Goal: Transaction & Acquisition: Purchase product/service

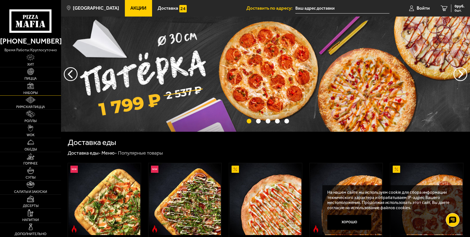
click at [39, 89] on link "Наборы" at bounding box center [30, 88] width 61 height 14
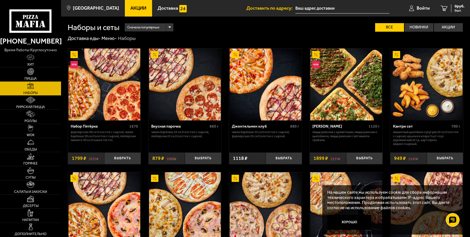
scroll to position [88, 0]
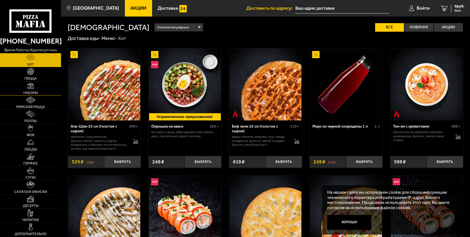
click at [33, 87] on img at bounding box center [30, 85] width 7 height 7
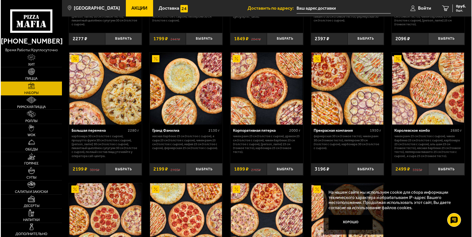
scroll to position [704, 0]
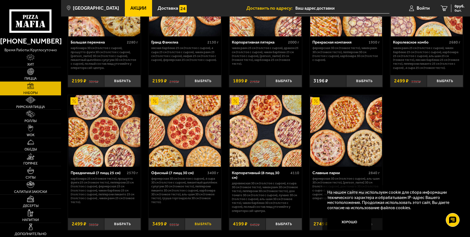
click at [196, 225] on button "Выбрать" at bounding box center [203, 224] width 36 height 12
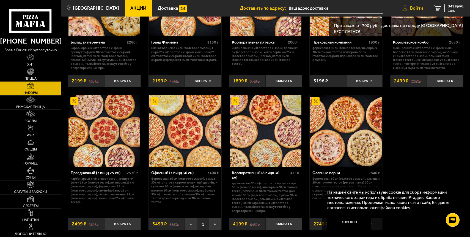
click at [417, 8] on span "Войти" at bounding box center [416, 8] width 13 height 5
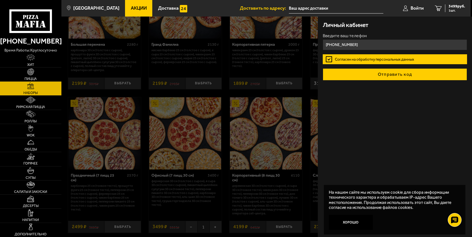
type input "+7 (921) 399-67-81"
click at [379, 75] on button "Отправить код" at bounding box center [394, 74] width 144 height 12
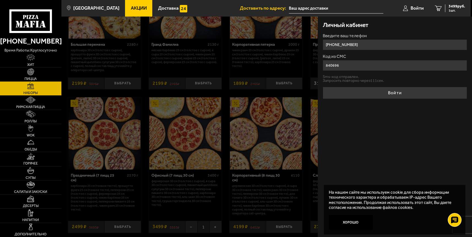
type input "840696"
click at [322, 87] on button "Войти" at bounding box center [394, 93] width 144 height 12
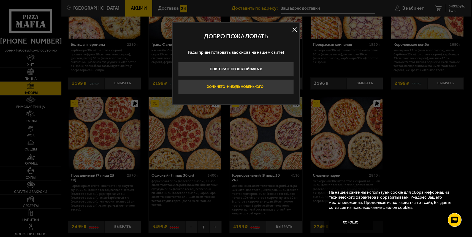
click at [254, 89] on button "Хочу чего-нибудь новенького!" at bounding box center [236, 86] width 116 height 15
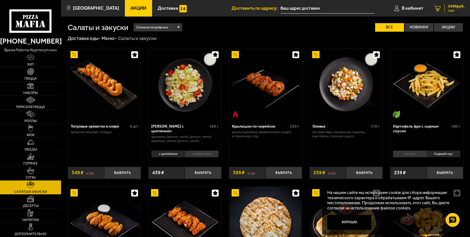
click at [455, 9] on span "1 шт." at bounding box center [456, 10] width 17 height 3
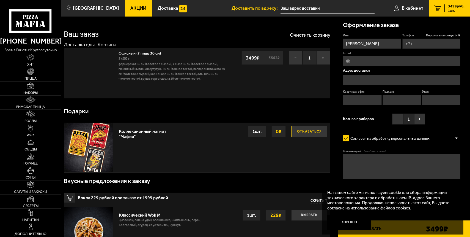
type input "+7 (921) 399-67-81"
type input "Кожевенная линия, 29к12"
type input "1"
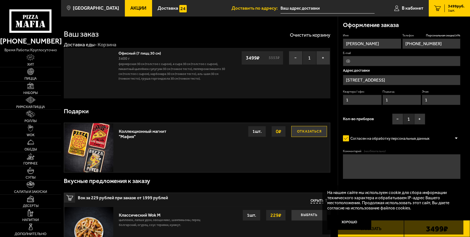
type input "Кожевенная линия, 29к12"
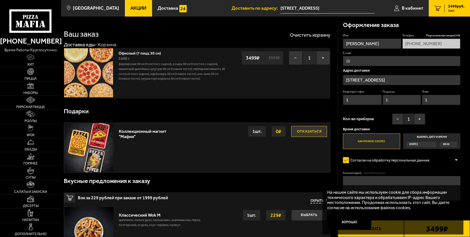
click at [303, 133] on button "Отказаться" at bounding box center [309, 131] width 36 height 11
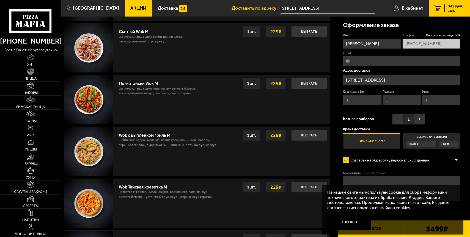
scroll to position [378, 0]
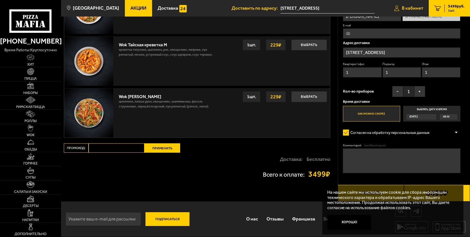
click at [412, 8] on span "В кабинет" at bounding box center [412, 8] width 21 height 5
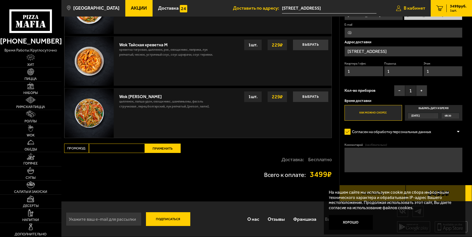
type input "Кожевенная линия, 29к12"
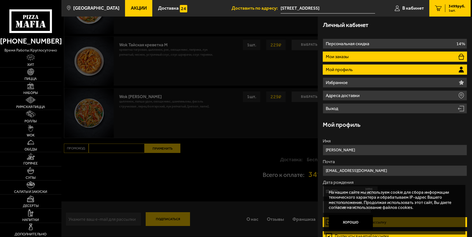
click at [357, 57] on li "Мои заказы" at bounding box center [394, 56] width 144 height 10
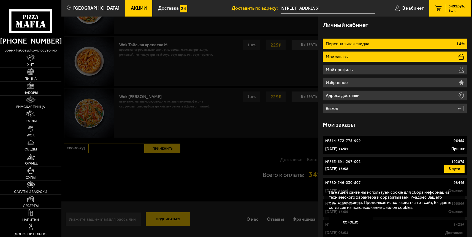
click at [359, 42] on p "Персональная скидка" at bounding box center [347, 44] width 45 height 4
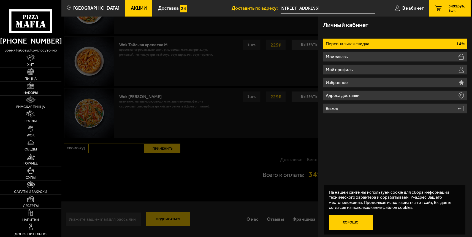
click at [348, 227] on button "Хорошо" at bounding box center [351, 222] width 44 height 15
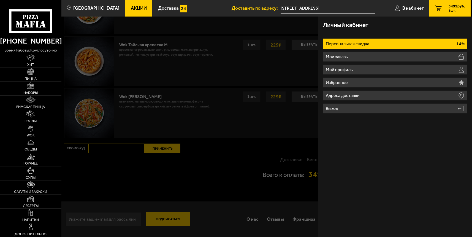
click at [265, 130] on div at bounding box center [297, 135] width 472 height 237
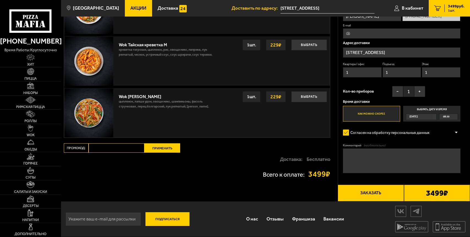
click at [423, 115] on div "Сегодня" at bounding box center [419, 117] width 26 height 6
click at [0, 0] on input "Выбрать дату и время Сегодня 08:30" at bounding box center [0, 0] width 0 height 0
click at [423, 115] on div "Сегодня" at bounding box center [419, 117] width 26 height 6
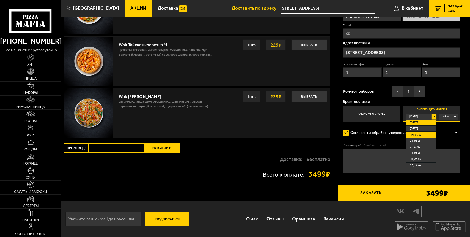
click at [420, 133] on span "пн, 01.09" at bounding box center [416, 135] width 12 height 6
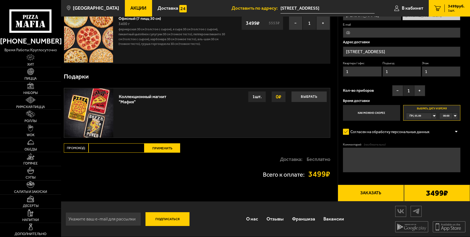
click at [451, 116] on div "00:00" at bounding box center [449, 116] width 18 height 6
click at [451, 129] on li "10:00" at bounding box center [448, 132] width 17 height 6
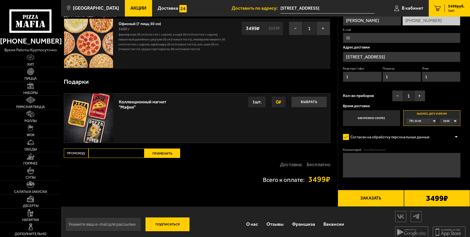
scroll to position [0, 0]
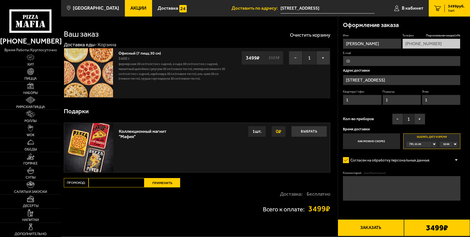
click at [358, 229] on button "Заказать" at bounding box center [371, 227] width 66 height 17
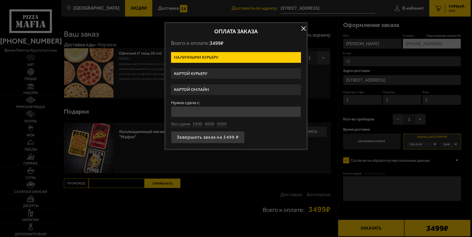
click at [198, 74] on label "Картой курьеру" at bounding box center [236, 73] width 130 height 11
click at [0, 0] on input "Картой курьеру" at bounding box center [0, 0] width 0 height 0
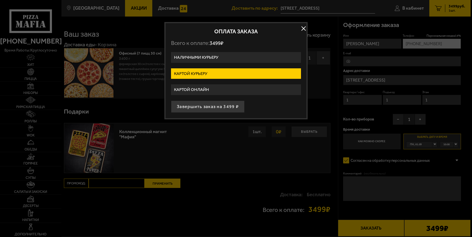
click at [305, 26] on button "button" at bounding box center [303, 28] width 8 height 8
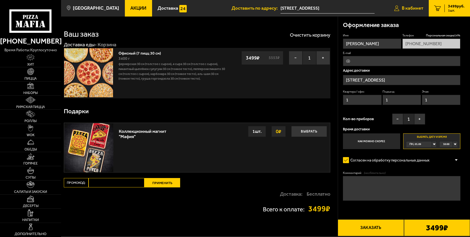
click at [413, 6] on span "В кабинет" at bounding box center [412, 8] width 21 height 5
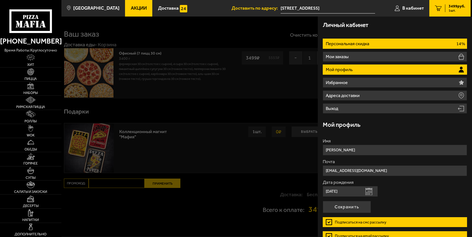
click at [362, 46] on p "Персональная скидка" at bounding box center [347, 44] width 45 height 4
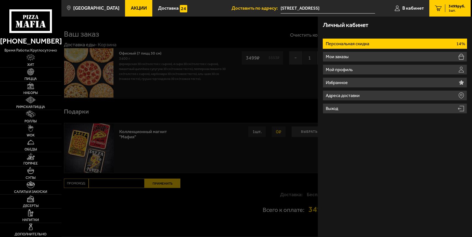
click at [373, 43] on li "Персональная скидка 14%" at bounding box center [394, 44] width 144 height 10
click at [347, 44] on p "Персональная скидка" at bounding box center [347, 44] width 45 height 4
click at [248, 101] on div at bounding box center [297, 135] width 472 height 237
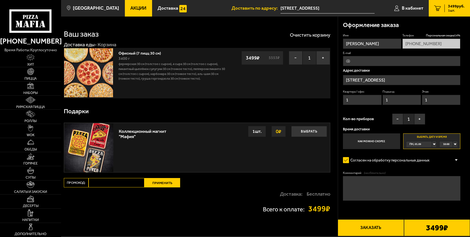
scroll to position [35, 0]
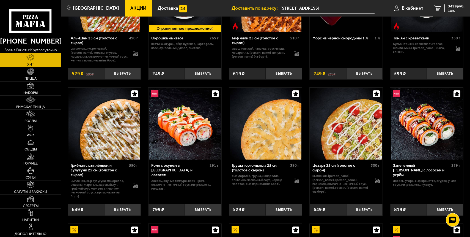
scroll to position [117, 0]
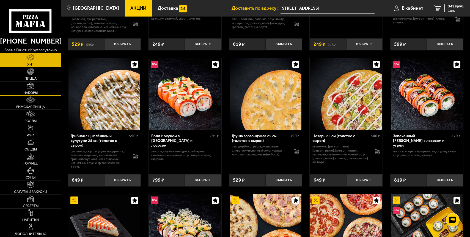
click at [31, 84] on img at bounding box center [30, 85] width 7 height 7
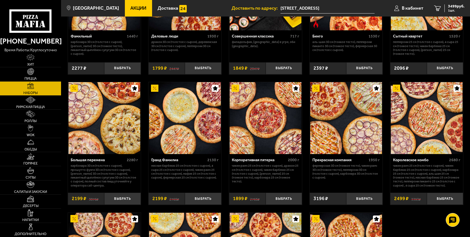
scroll to position [752, 0]
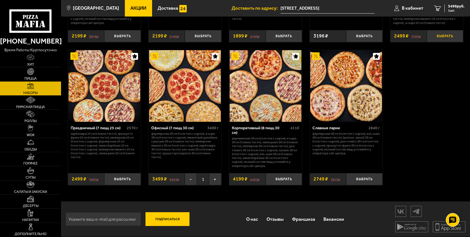
click at [449, 34] on button "Выбрать" at bounding box center [445, 36] width 36 height 12
click at [434, 36] on button "−" at bounding box center [433, 36] width 12 height 12
click at [454, 8] on span "3499 руб." at bounding box center [456, 6] width 17 height 4
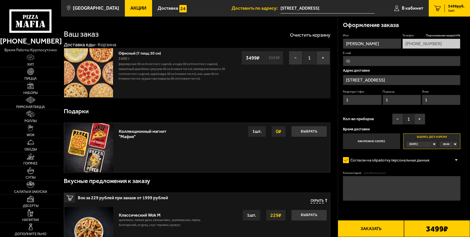
click at [368, 228] on button "Заказать" at bounding box center [371, 228] width 66 height 17
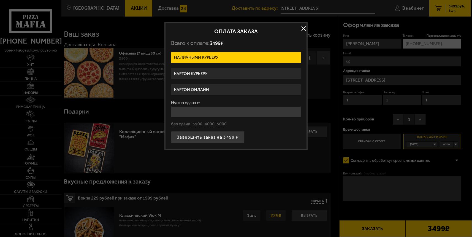
click at [195, 71] on label "Картой курьеру" at bounding box center [236, 73] width 130 height 11
click at [0, 0] on input "Картой курьеру" at bounding box center [0, 0] width 0 height 0
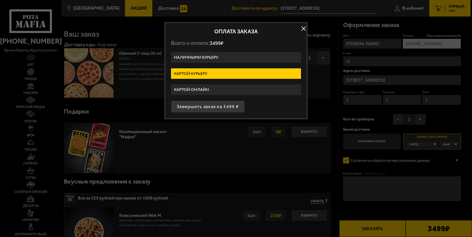
click at [305, 28] on button "button" at bounding box center [303, 28] width 8 height 8
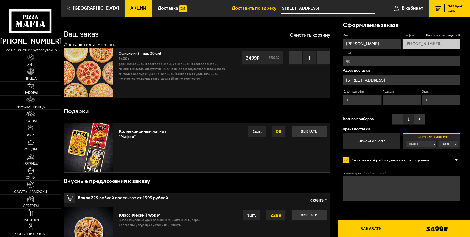
click at [417, 143] on span "Сегодня" at bounding box center [414, 144] width 8 height 6
click at [419, 161] on span "пн, 01.09" at bounding box center [416, 162] width 12 height 6
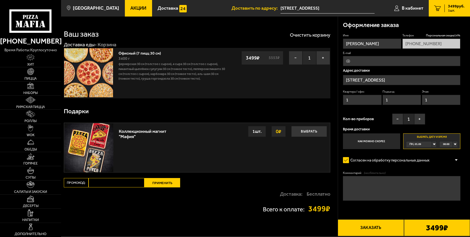
click at [453, 144] on div "00:00" at bounding box center [449, 144] width 18 height 6
click at [449, 188] on span "10:00" at bounding box center [447, 189] width 6 height 6
click at [367, 229] on button "Заказать" at bounding box center [371, 227] width 66 height 17
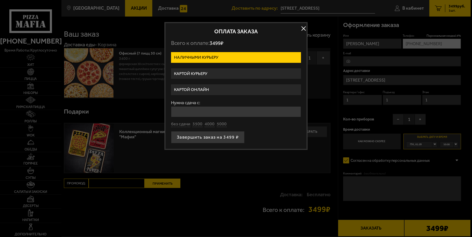
click at [200, 75] on label "Картой курьеру" at bounding box center [236, 73] width 130 height 11
click at [0, 0] on input "Картой курьеру" at bounding box center [0, 0] width 0 height 0
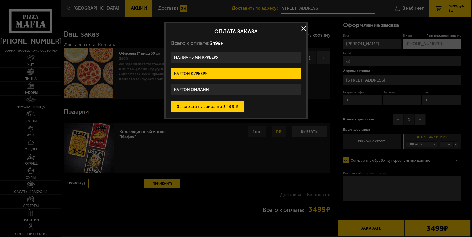
click at [215, 109] on button "Завершить заказ на 3499 ₽" at bounding box center [207, 106] width 73 height 12
